Goal: Contribute content: Add original content to the website for others to see

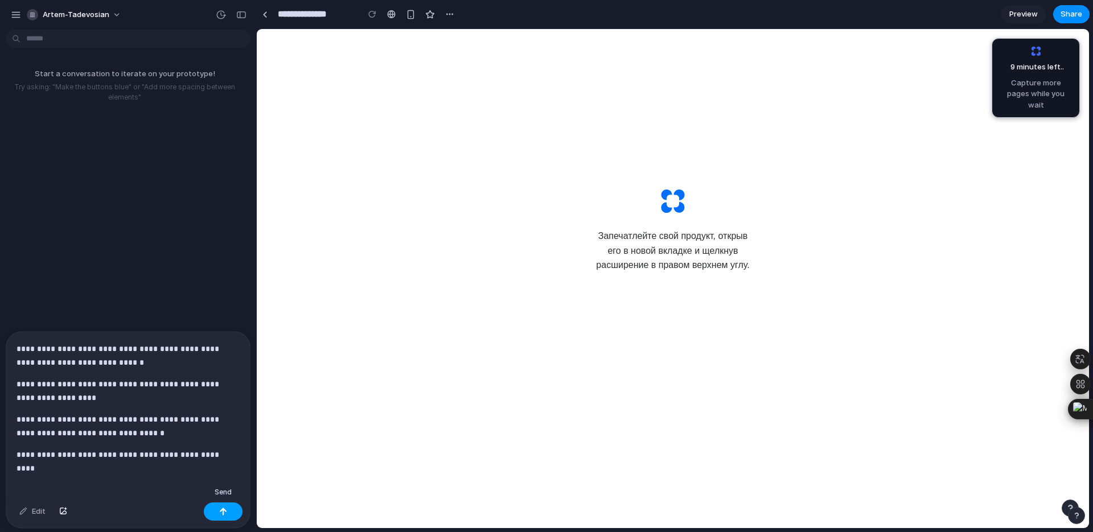
click at [228, 515] on button "button" at bounding box center [223, 512] width 39 height 18
